Goal: Task Accomplishment & Management: Use online tool/utility

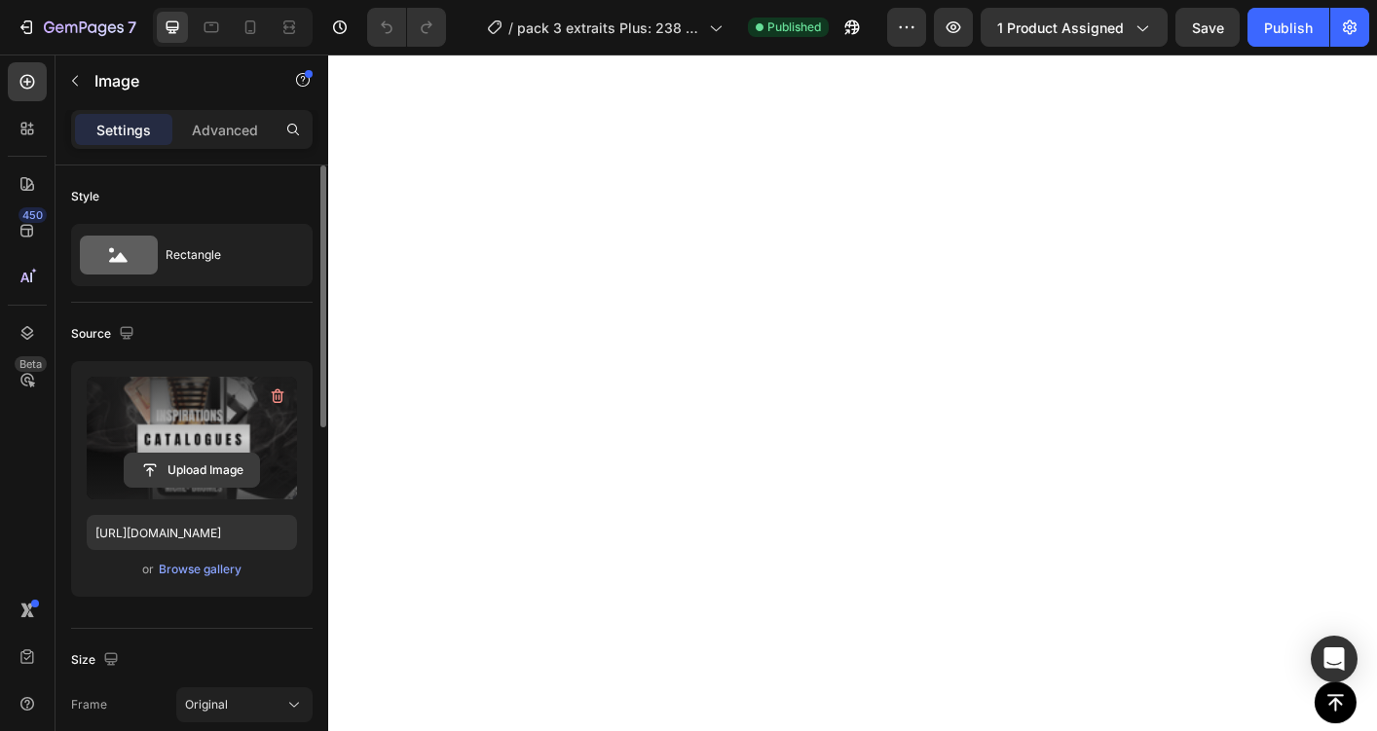
click at [221, 470] on input "file" at bounding box center [192, 470] width 134 height 33
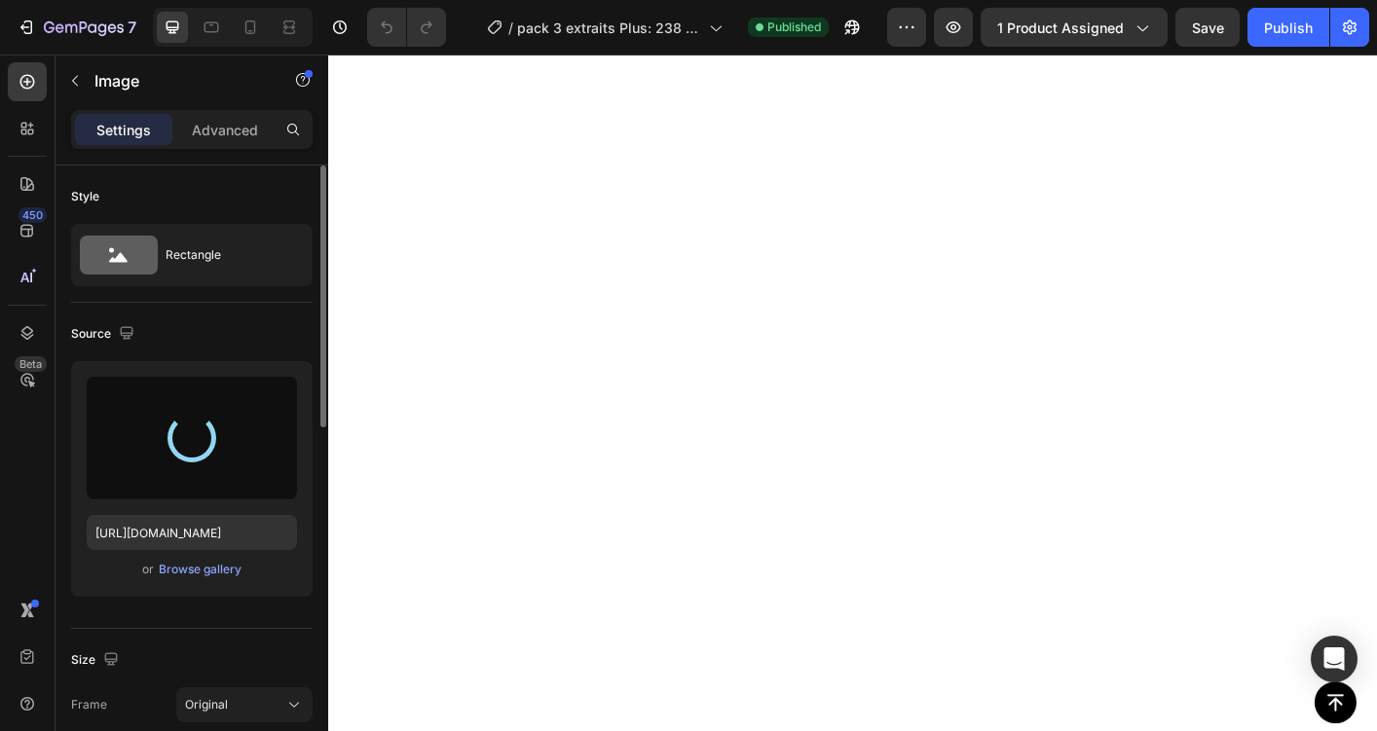
type input "[URL][DOMAIN_NAME]"
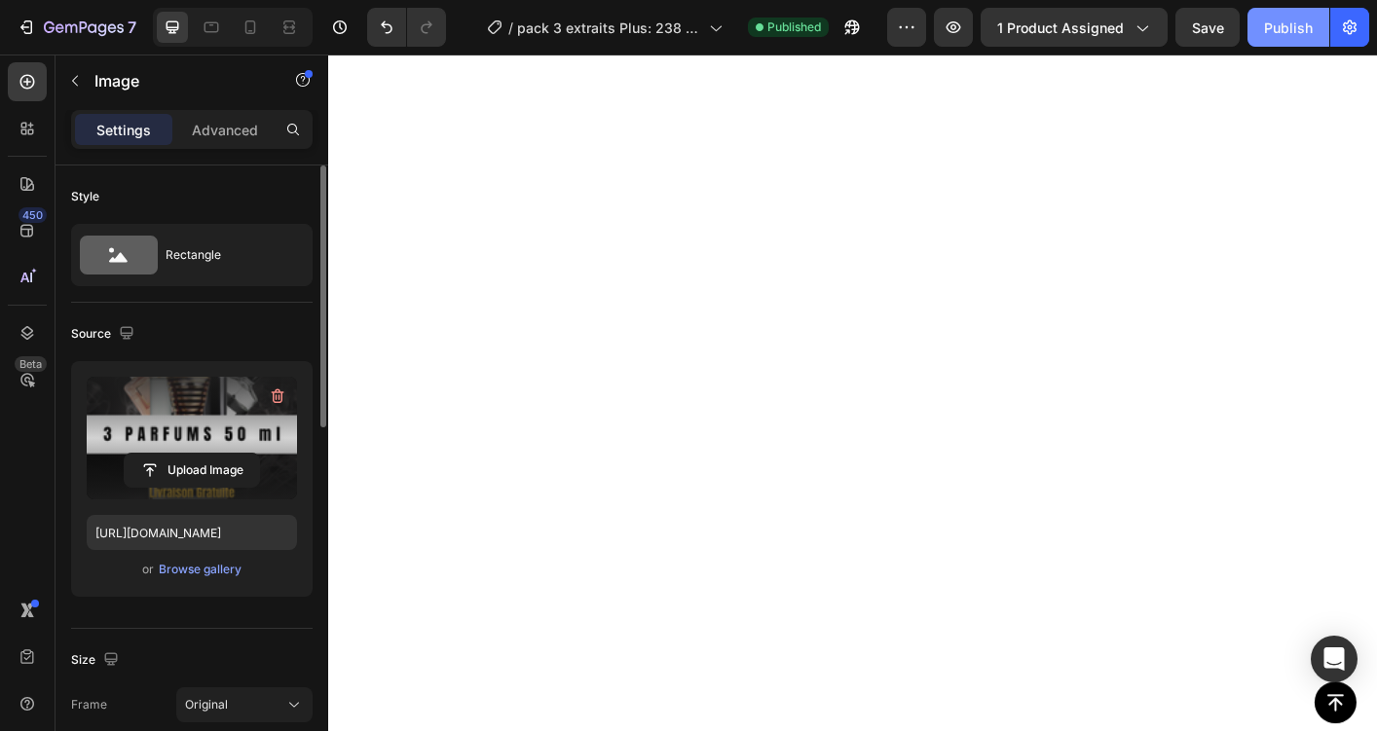
click at [1303, 31] on div "Publish" at bounding box center [1288, 28] width 49 height 20
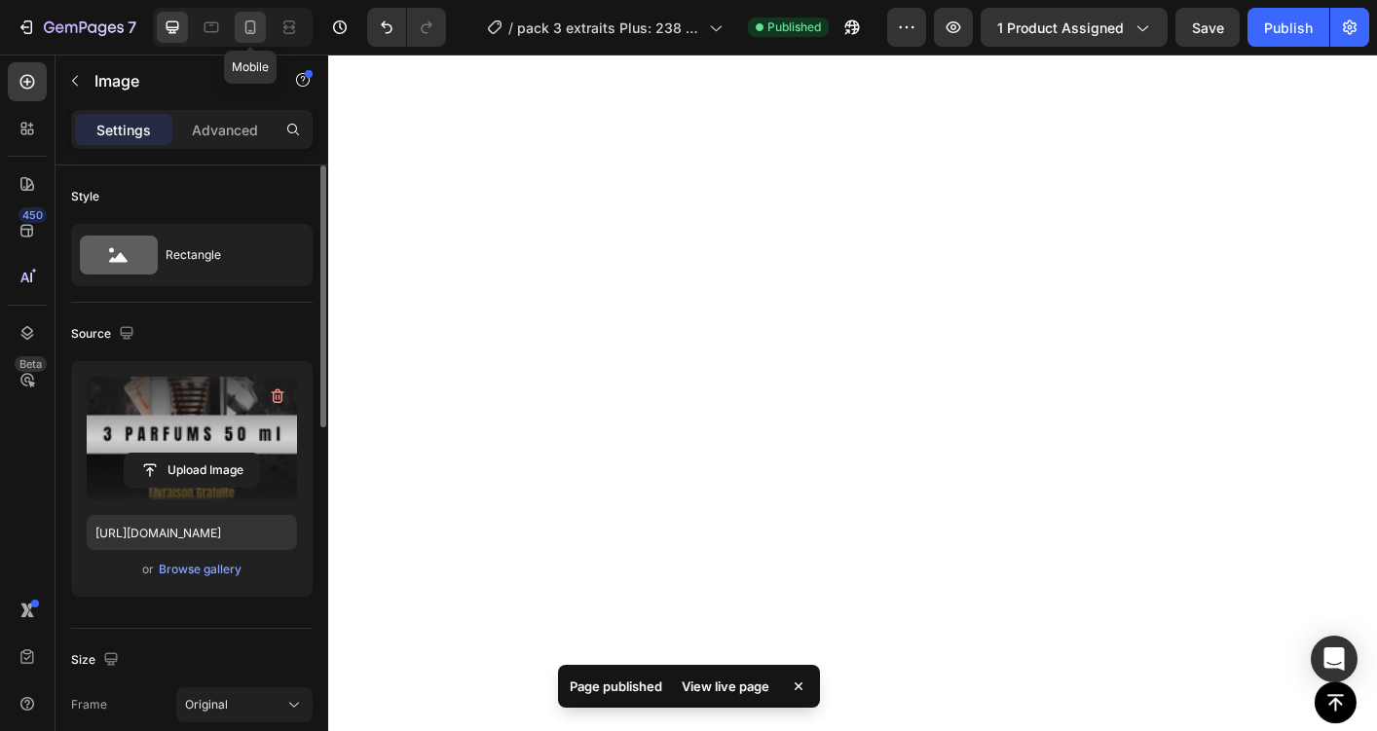
click at [250, 31] on icon at bounding box center [249, 27] width 19 height 19
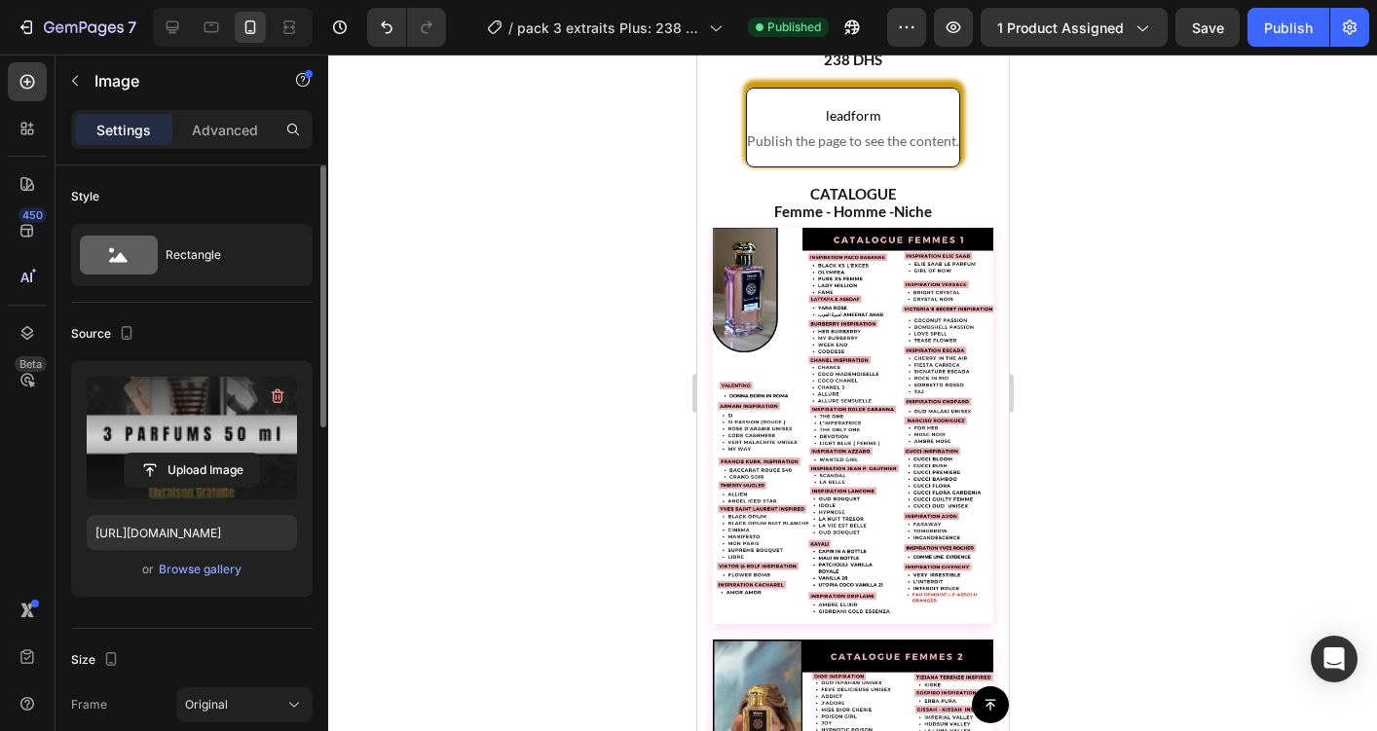
scroll to position [88, 0]
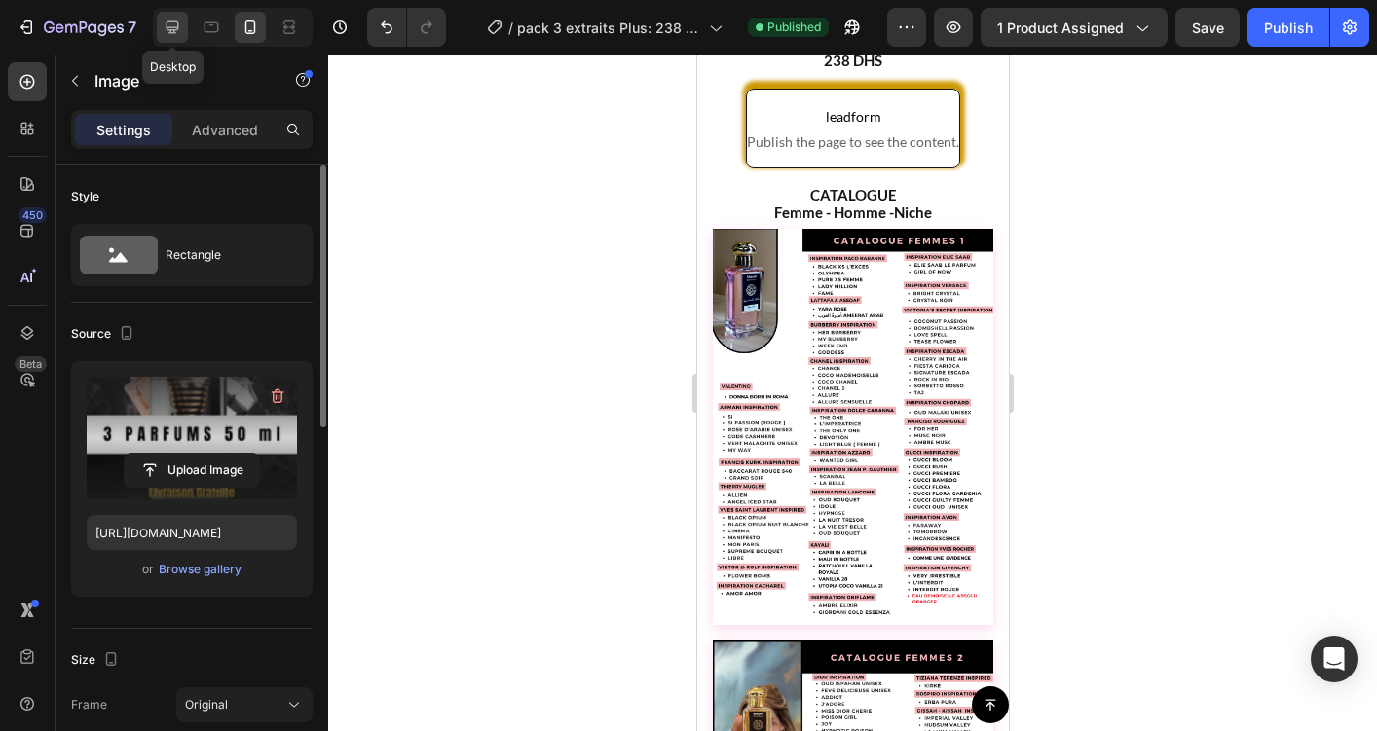
click at [180, 29] on icon at bounding box center [172, 27] width 19 height 19
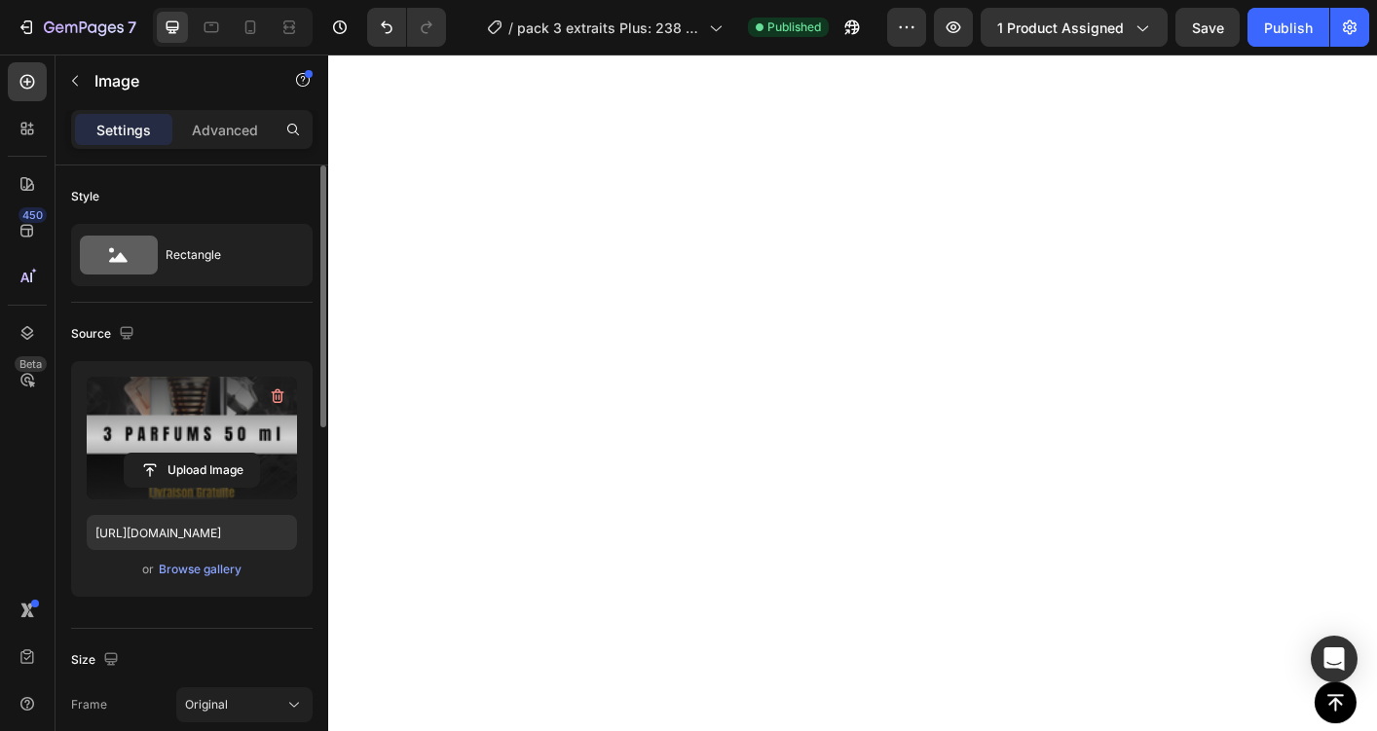
scroll to position [1198, 0]
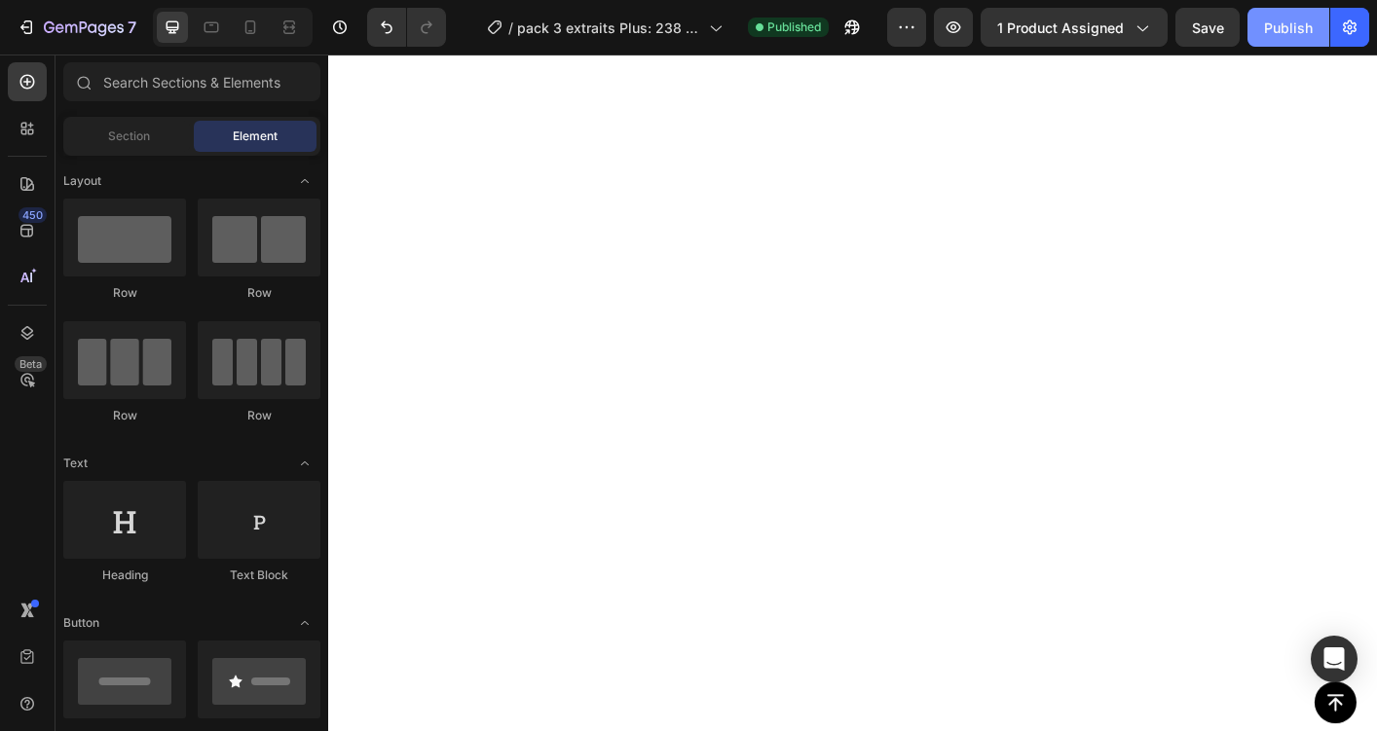
click at [1291, 30] on div "Publish" at bounding box center [1288, 28] width 49 height 20
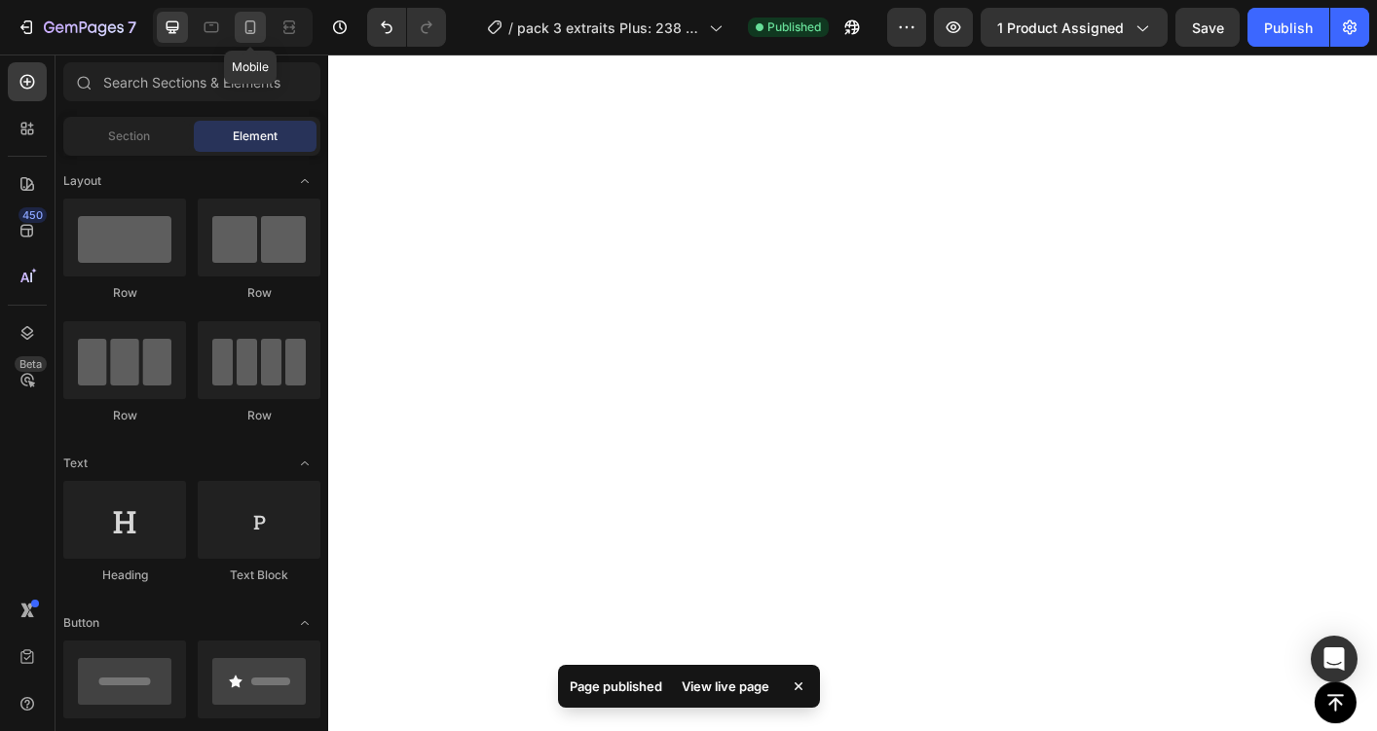
click at [250, 32] on icon at bounding box center [250, 27] width 11 height 14
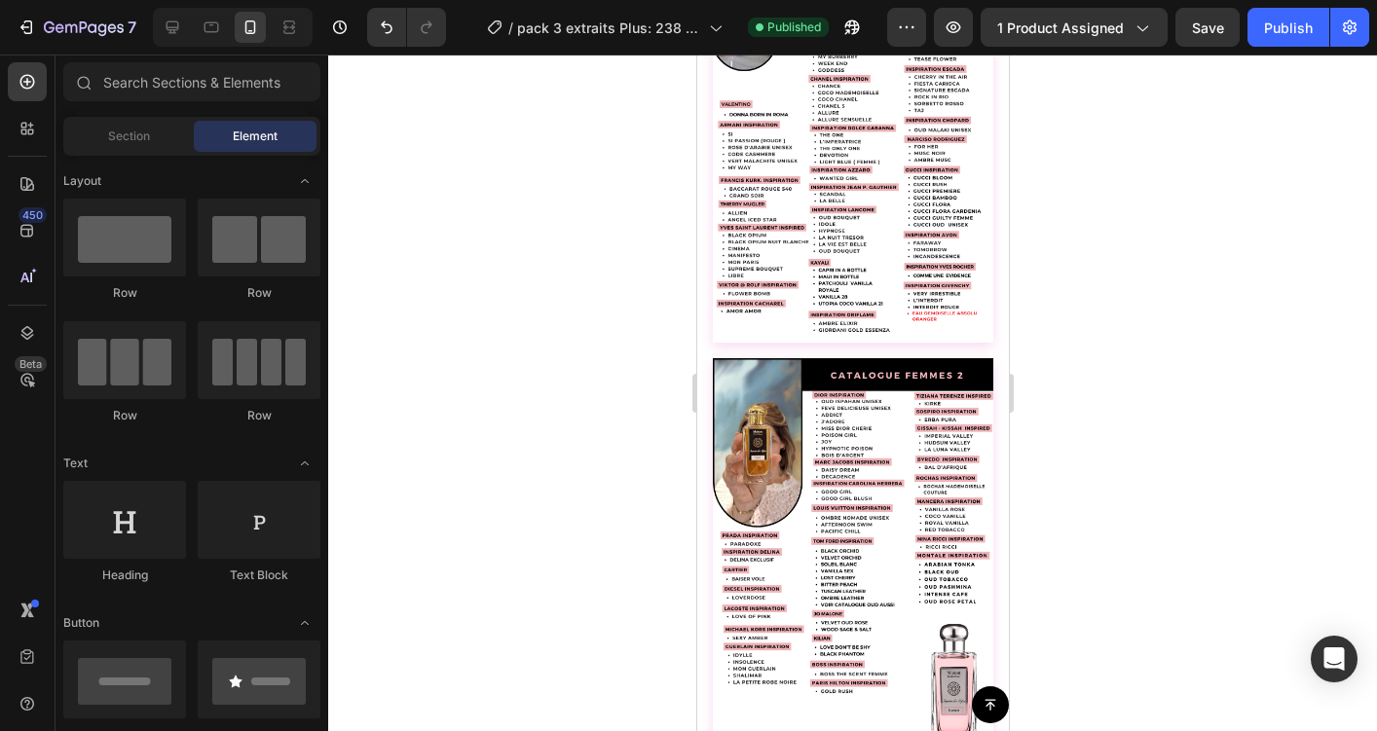
scroll to position [344, 0]
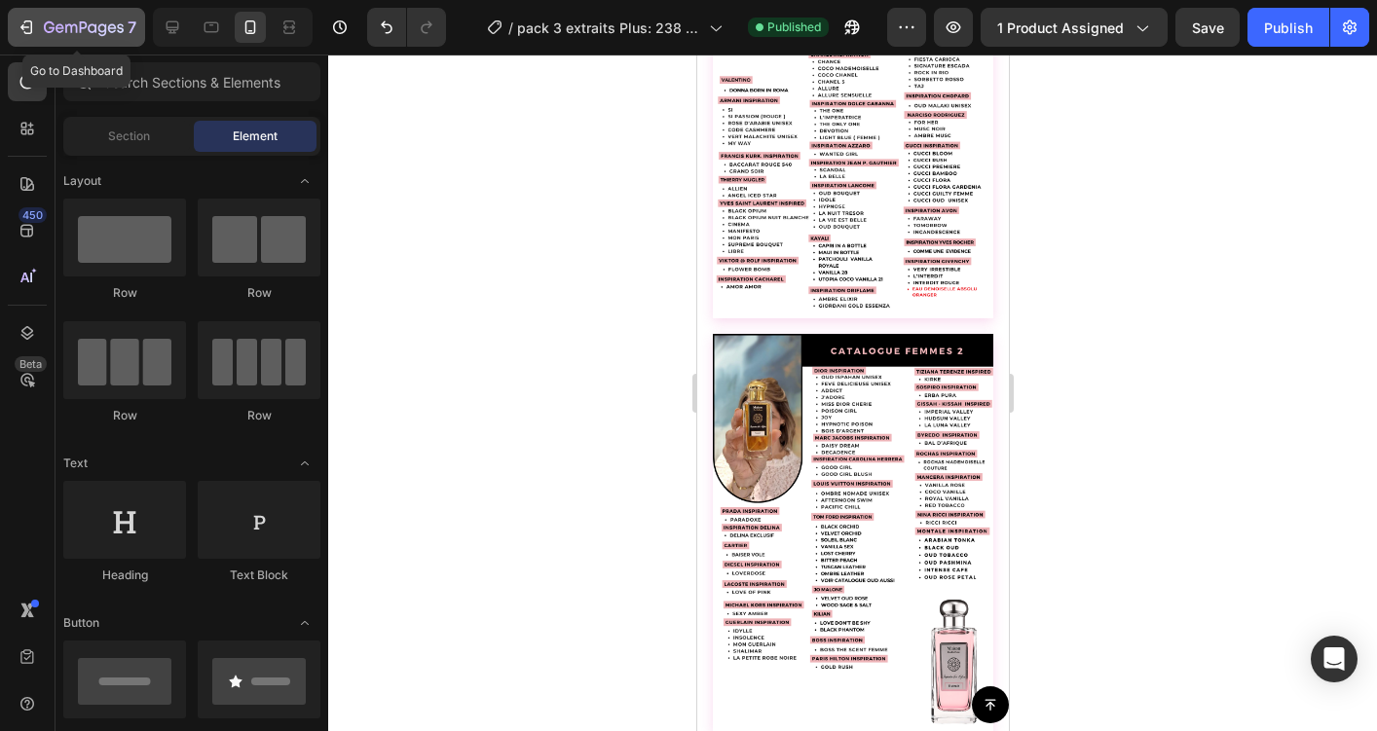
click at [59, 32] on icon "button" at bounding box center [59, 27] width 9 height 9
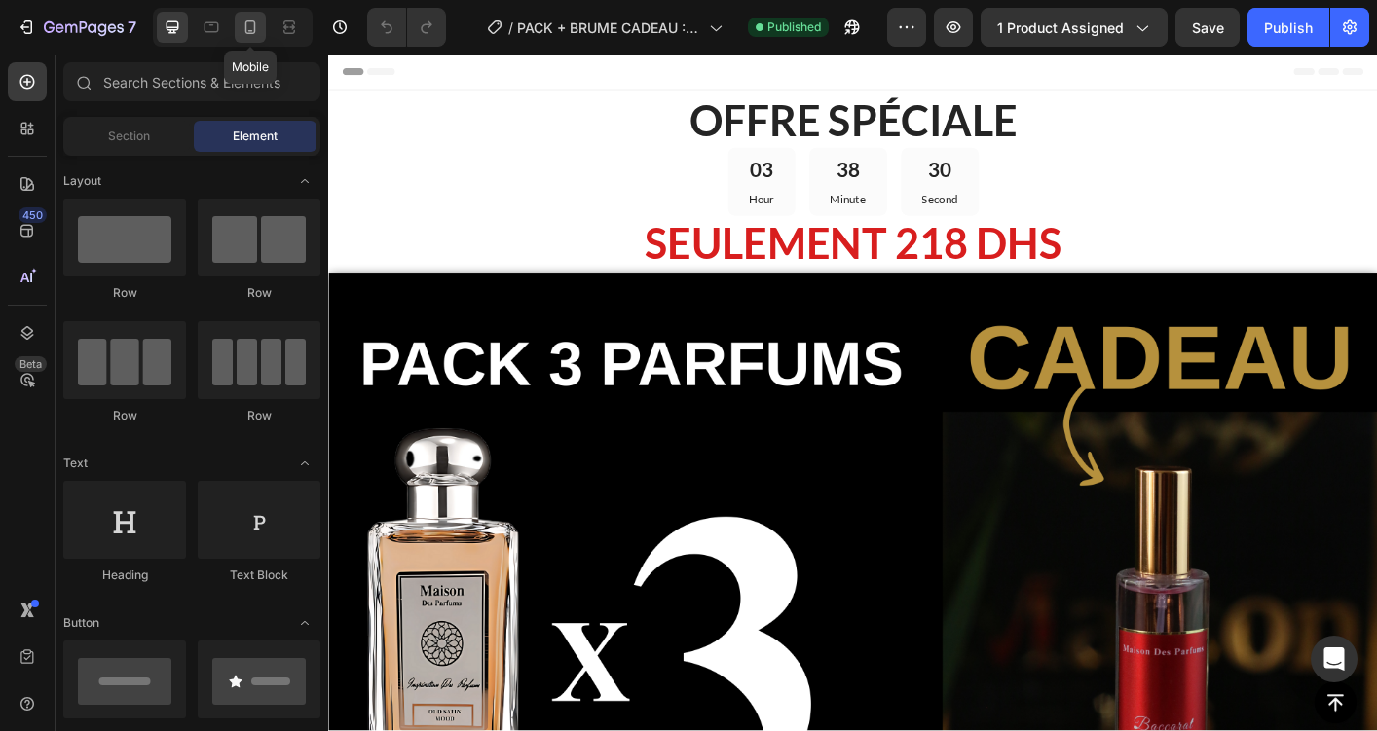
click at [250, 25] on icon at bounding box center [249, 27] width 19 height 19
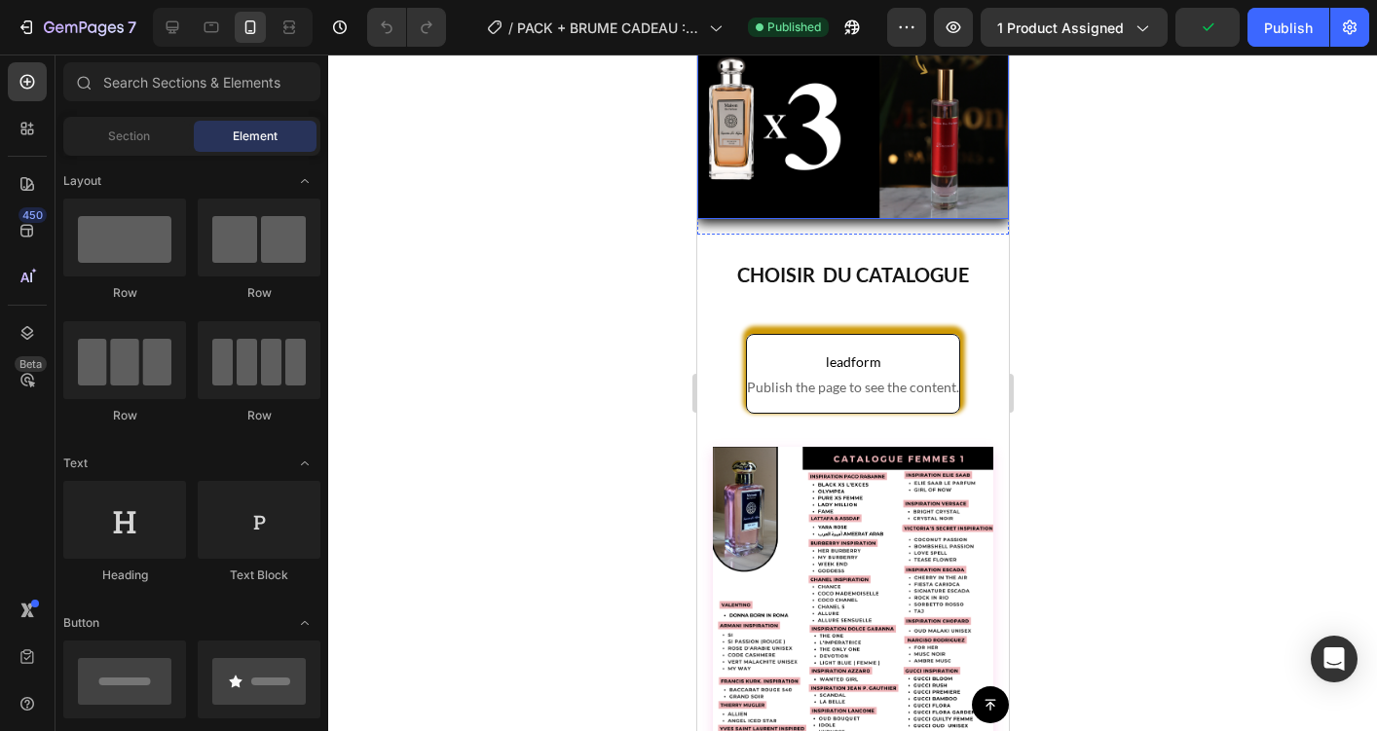
scroll to position [236, 0]
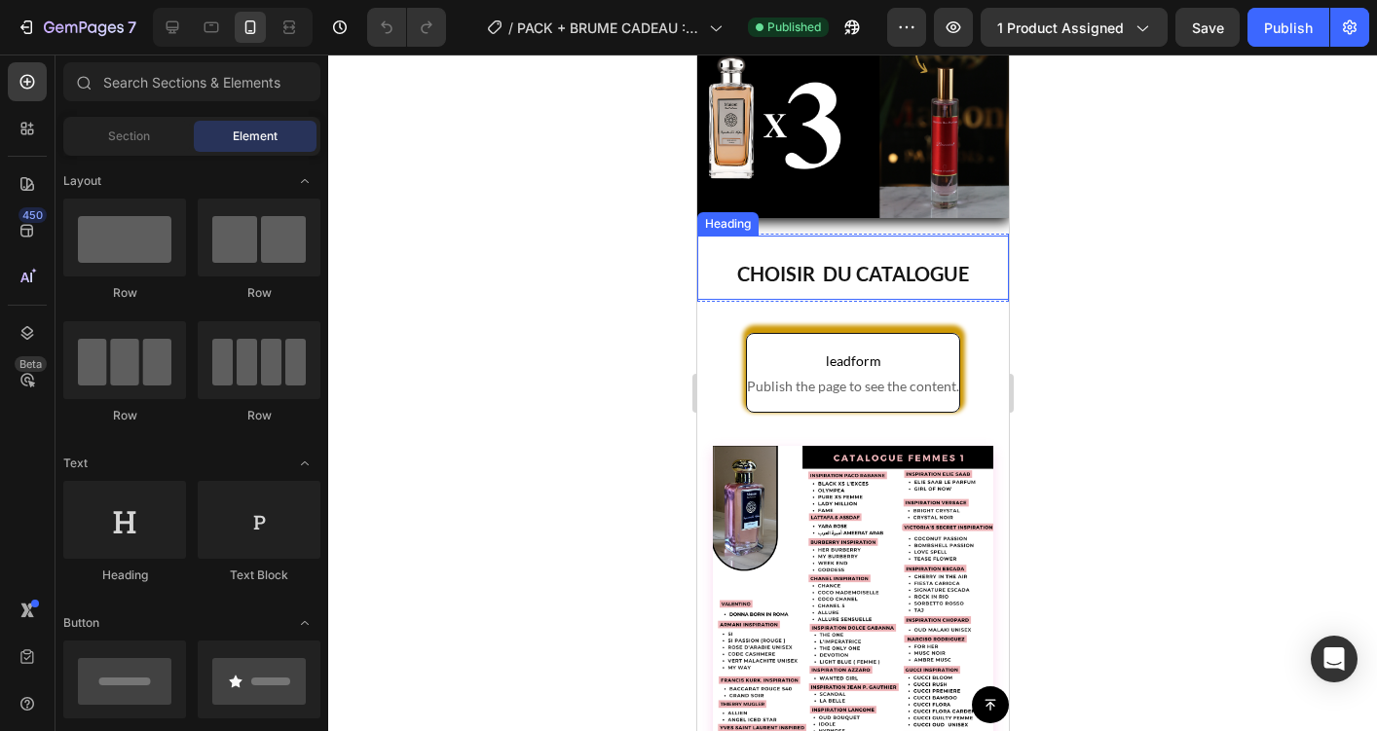
click at [817, 274] on span "CHOISIR DU CATALOGUE" at bounding box center [852, 273] width 232 height 23
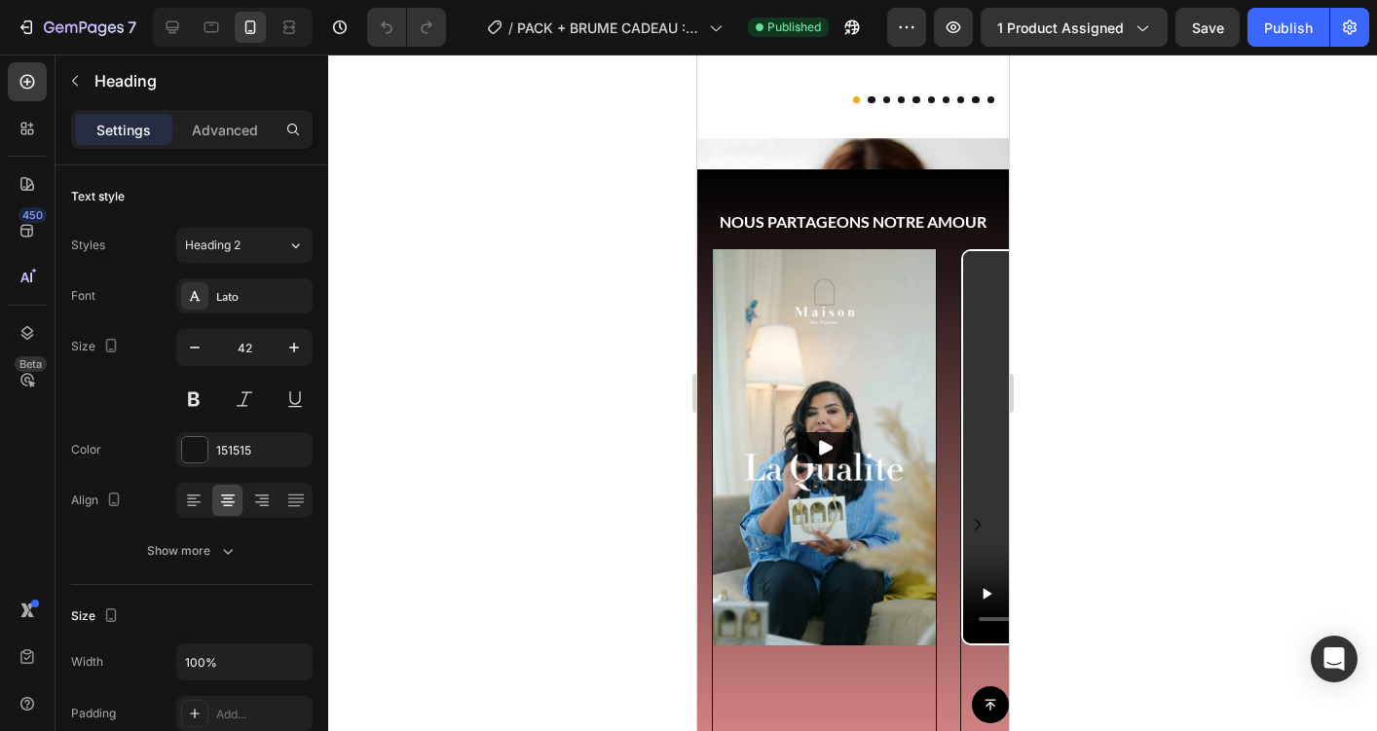
scroll to position [3254, 0]
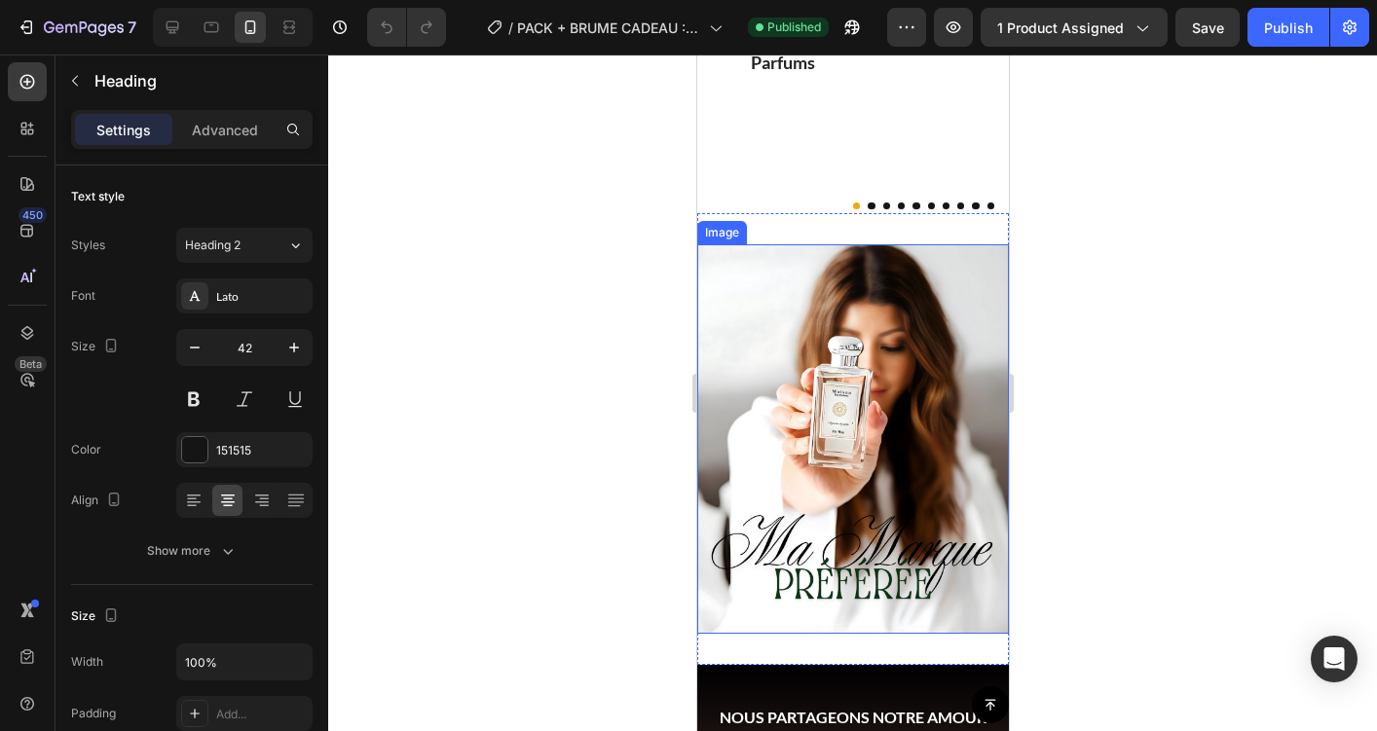
click at [796, 361] on img at bounding box center [852, 438] width 312 height 389
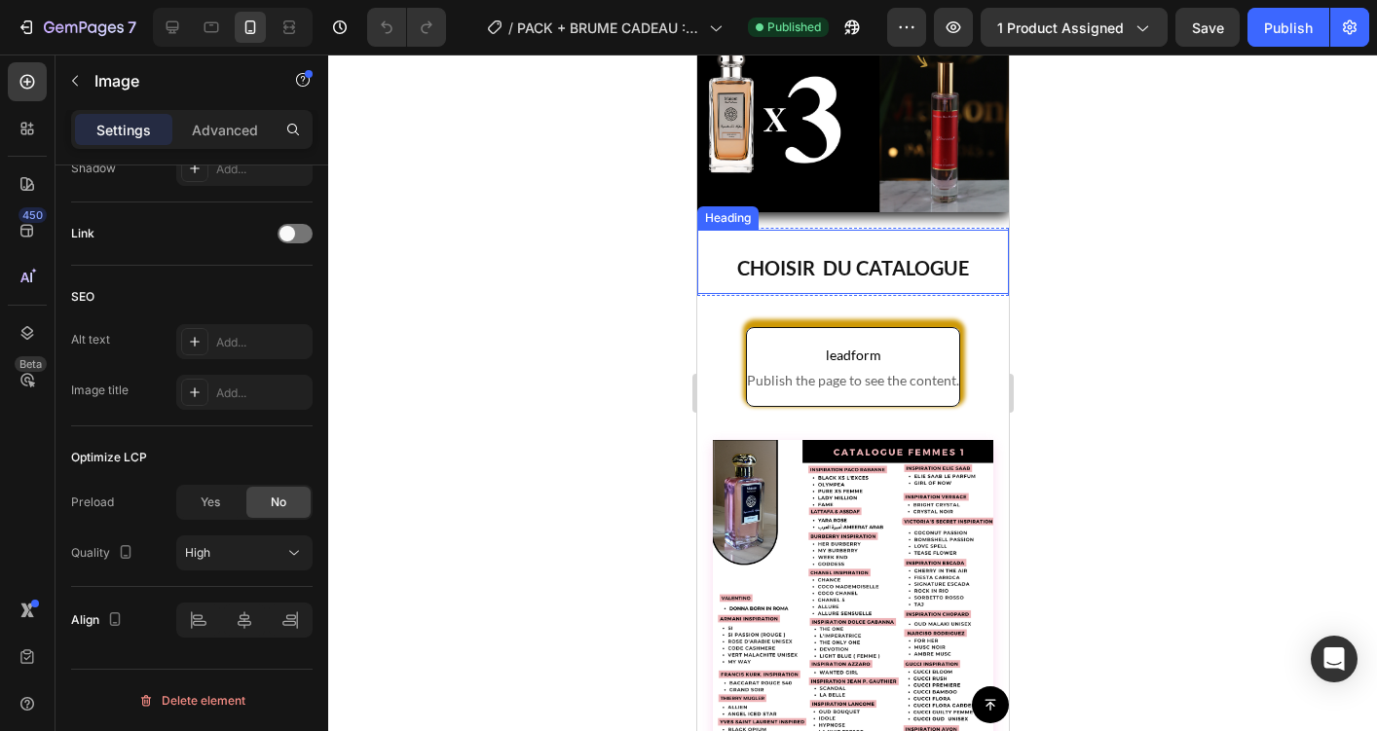
scroll to position [0, 0]
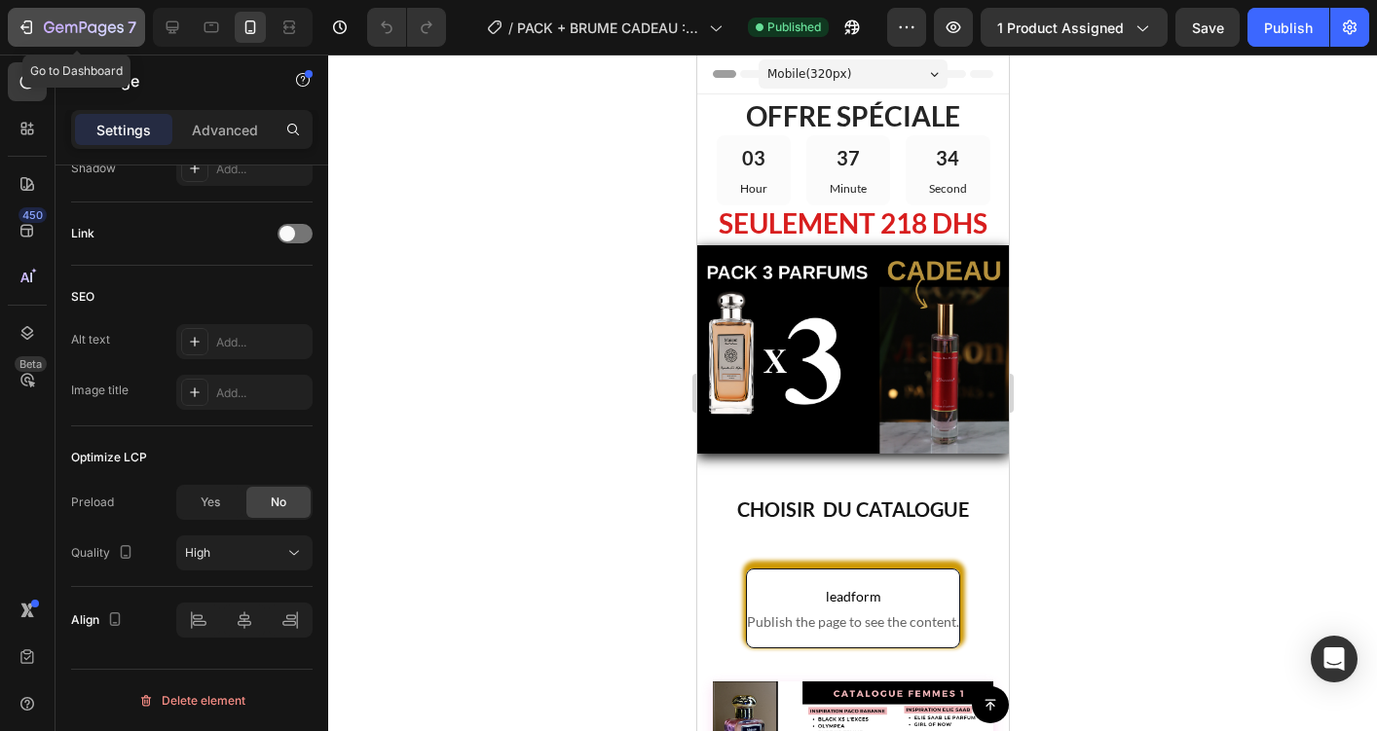
click at [31, 20] on icon "button" at bounding box center [26, 27] width 19 height 19
